Goal: Transaction & Acquisition: Purchase product/service

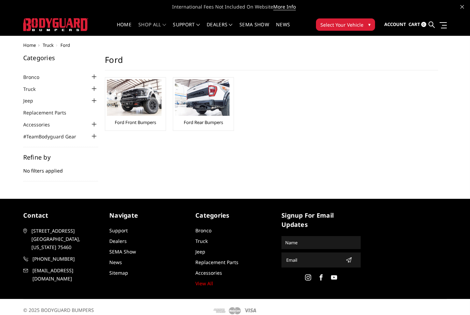
click at [142, 104] on img at bounding box center [134, 97] width 55 height 37
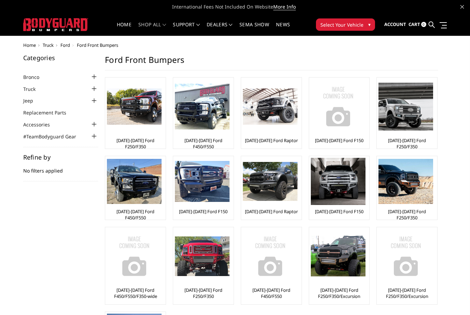
click at [139, 124] on img at bounding box center [134, 107] width 55 height 37
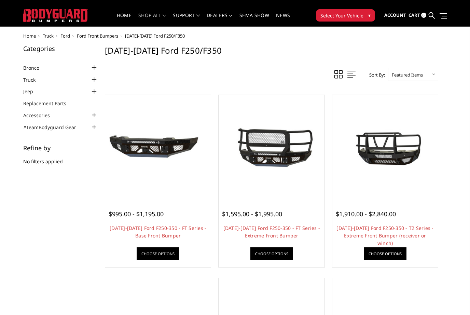
scroll to position [8, 0]
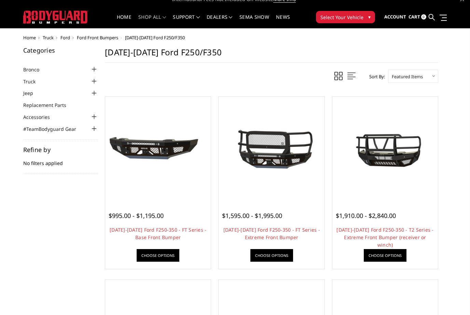
click at [364, 159] on img at bounding box center [385, 149] width 102 height 55
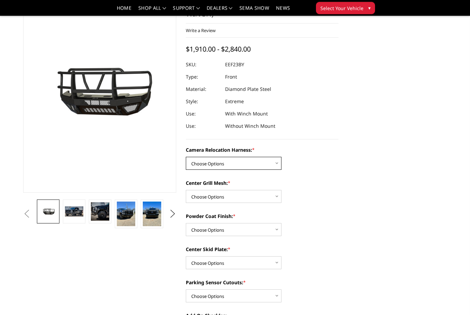
click at [276, 166] on select "Choose Options Without camera harness With camera harness" at bounding box center [234, 163] width 96 height 13
select select "3754"
click at [277, 196] on select "Choose Options Without expanded metal With expanded metal" at bounding box center [234, 196] width 96 height 13
select select "3751"
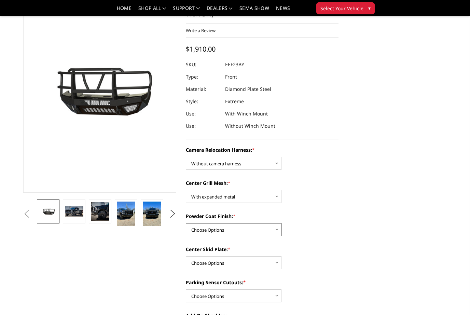
click at [275, 230] on select "Choose Options Textured Black Powder Coat Gloss Black Powder Coat Bare Metal" at bounding box center [234, 229] width 96 height 13
select select "3749"
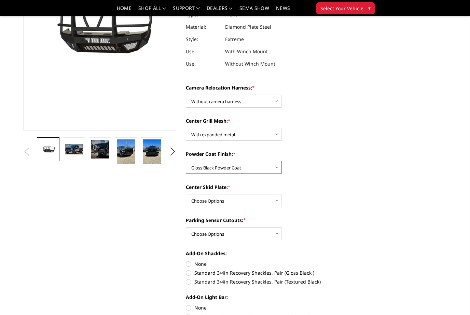
scroll to position [111, 0]
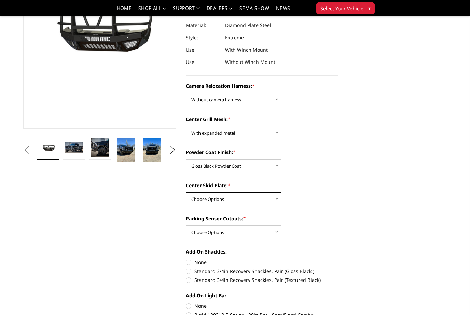
click at [275, 201] on select "Choose Options Winch Mount Skid Plate Standard Skid Plate (included) 2" Receive…" at bounding box center [234, 198] width 96 height 13
select select "3747"
click at [281, 234] on select "Choose Options Yes - With Parking Sensor Cutouts" at bounding box center [234, 232] width 96 height 13
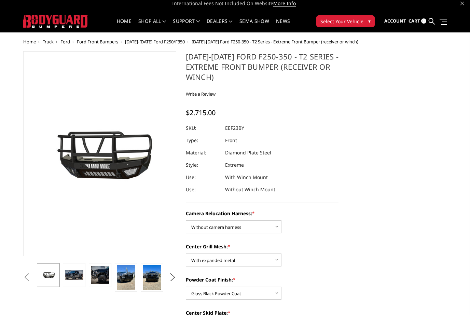
scroll to position [3, 0]
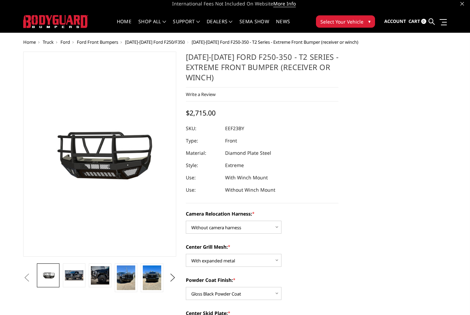
click at [371, 21] on span "▾" at bounding box center [369, 21] width 2 height 7
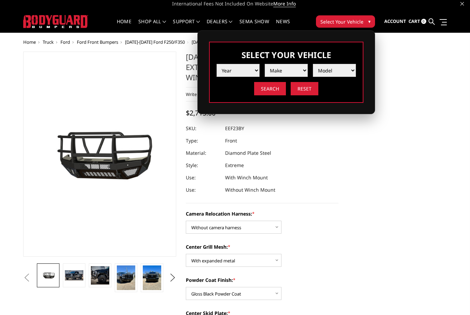
click at [253, 70] on select "Year 2025 2024 2023 2022 2021 2020 2019 2018 2017 2016 2015 2014 2013 2012 2011…" at bounding box center [238, 70] width 43 height 13
select select "yr_2024"
click at [301, 73] on select "Make Chevrolet Ford GMC Ram Toyota" at bounding box center [286, 70] width 43 height 13
select select "mk_ford"
click at [345, 74] on select "Model F150 F150 Raptor F250 / F350 F450 F550" at bounding box center [334, 70] width 43 height 13
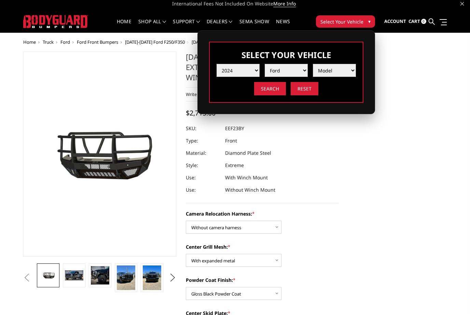
select select "md_f250-f350"
click at [275, 89] on input "Search" at bounding box center [270, 88] width 32 height 13
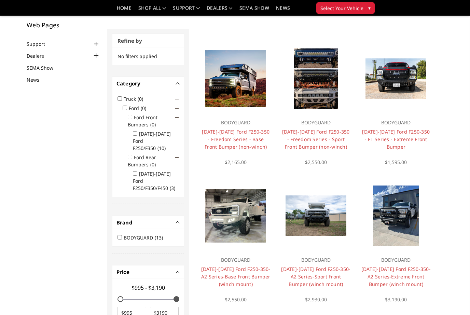
scroll to position [40, 0]
click at [237, 87] on img at bounding box center [235, 78] width 61 height 57
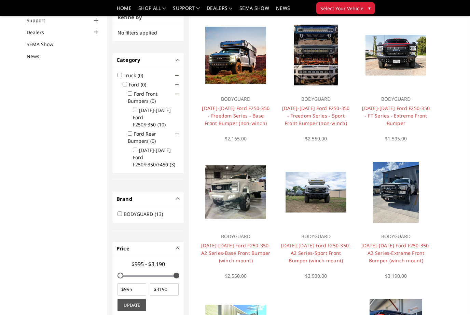
scroll to position [59, 0]
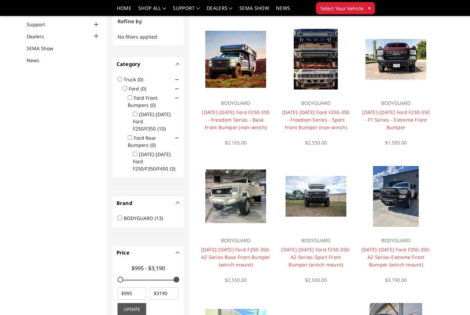
click at [320, 73] on img at bounding box center [316, 59] width 44 height 61
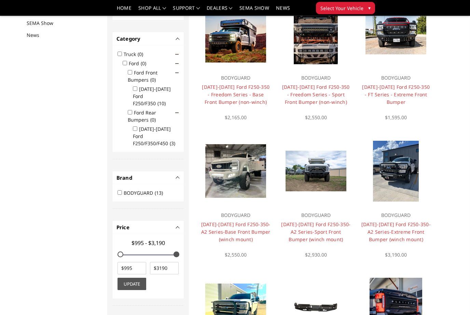
scroll to position [91, 0]
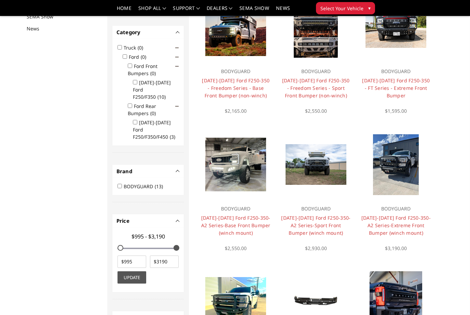
click at [243, 218] on link "[DATE]-[DATE] Ford F250-350-A2 Series-Base Front Bumper (winch mount)" at bounding box center [235, 226] width 69 height 22
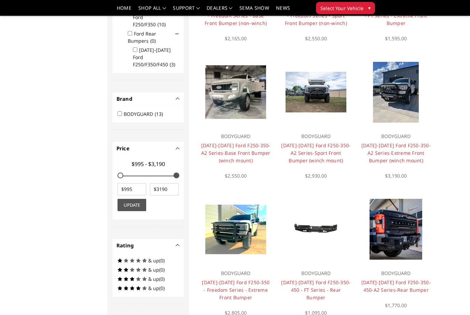
scroll to position [164, 0]
click at [401, 155] on link "[DATE]-[DATE] Ford F250-350-A2 Series-Extreme Front Bumper (winch mount)" at bounding box center [396, 153] width 69 height 22
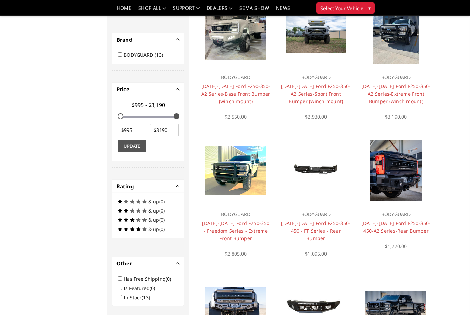
scroll to position [223, 0]
click at [243, 231] on link "[DATE]-[DATE] Ford F250-350 - Freedom Series - Extreme Front Bumper" at bounding box center [236, 231] width 68 height 22
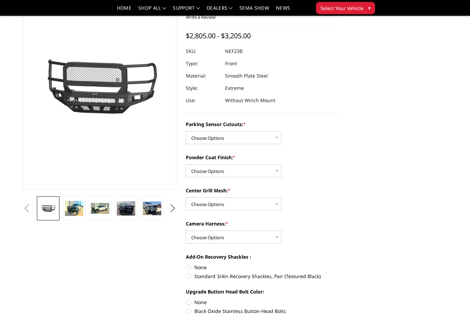
scroll to position [50, 0]
click at [275, 140] on select "Choose Options No - Without Parking Sensor Cutouts Yes - With Parking Sensor Cu…" at bounding box center [234, 137] width 96 height 13
select select "2582"
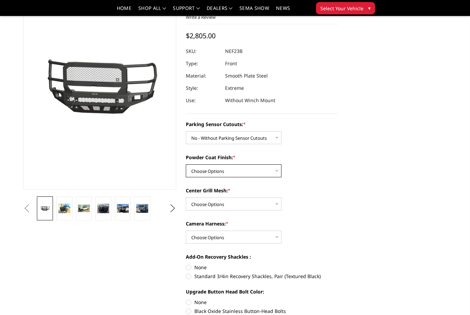
click at [277, 174] on select "Choose Options Bare Metal Textured Black Powder Coat" at bounding box center [234, 170] width 96 height 13
select select "2585"
click at [275, 205] on select "Choose Options With Center Grill Mesh Without Center Grill Mesh" at bounding box center [234, 204] width 96 height 13
select select "2586"
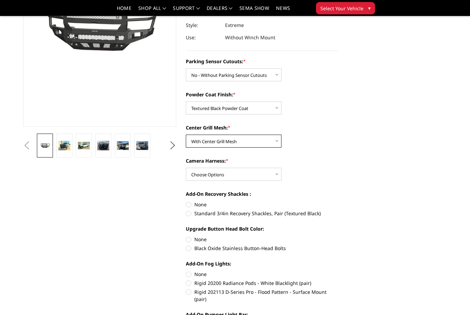
scroll to position [120, 0]
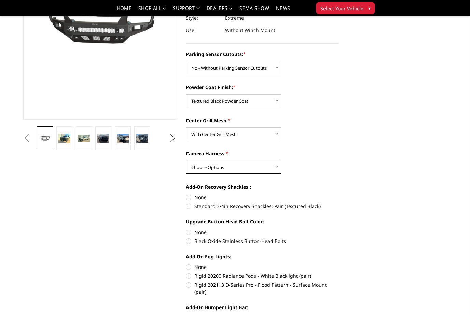
click at [273, 166] on select "Choose Options WITH Camera Harness WITHOUT Camera Harness" at bounding box center [234, 167] width 96 height 13
select select "2589"
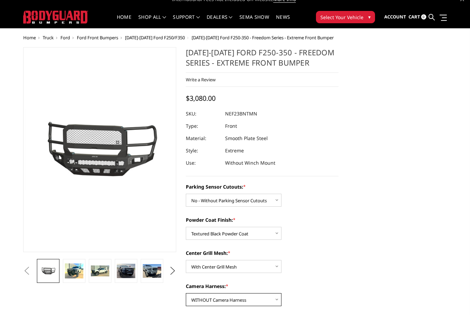
scroll to position [6, 0]
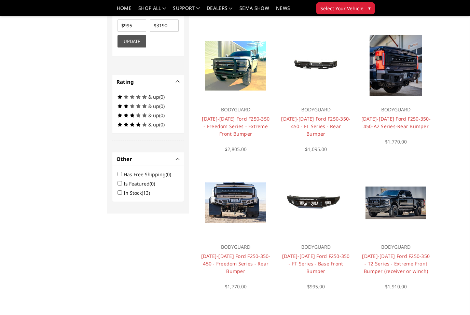
scroll to position [333, 0]
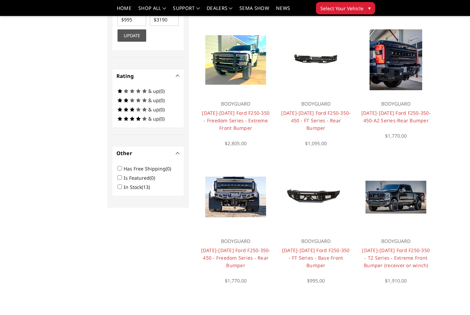
click at [411, 254] on link "[DATE]-[DATE] Ford F250-350 - T2 Series - Extreme Front Bumper (receiver or win…" at bounding box center [396, 258] width 68 height 22
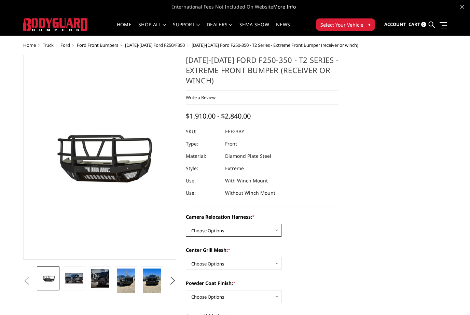
click at [265, 233] on select "Choose Options Without camera harness With camera harness" at bounding box center [234, 230] width 96 height 13
select select "3754"
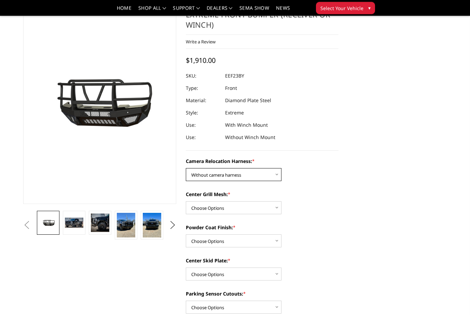
scroll to position [36, 0]
click at [269, 208] on select "Choose Options Without expanded metal With expanded metal" at bounding box center [234, 207] width 96 height 13
select select "3751"
click at [265, 239] on select "Choose Options Textured Black Powder Coat Gloss Black Powder Coat Bare Metal" at bounding box center [234, 240] width 96 height 13
select select "3749"
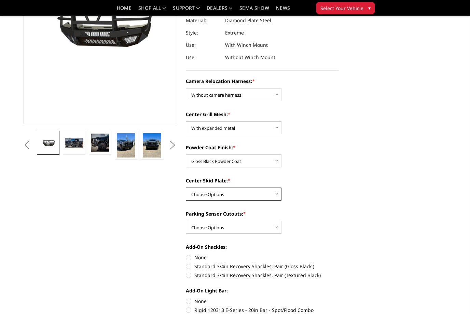
click at [273, 197] on select "Choose Options Winch Mount Skid Plate Standard Skid Plate (included) 2" Receive…" at bounding box center [234, 194] width 96 height 13
select select "3747"
click at [269, 226] on select "Choose Options Yes - With Parking Sensor Cutouts" at bounding box center [234, 227] width 96 height 13
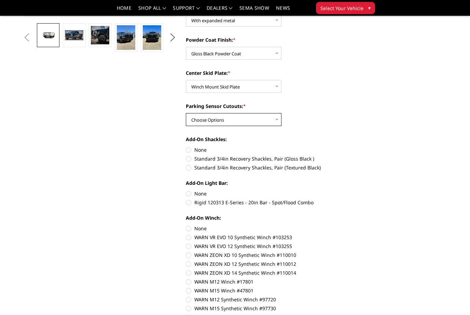
scroll to position [223, 0]
click at [193, 160] on label "Standard 3/4in Recovery Shackles, Pair (Gloss Black )" at bounding box center [262, 158] width 153 height 7
click at [339, 146] on input "Standard 3/4in Recovery Shackles, Pair (Gloss Black )" at bounding box center [339, 146] width 0 height 0
radio input "true"
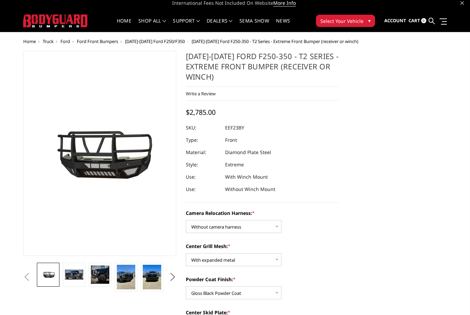
scroll to position [0, 0]
